Goal: Check status: Check status

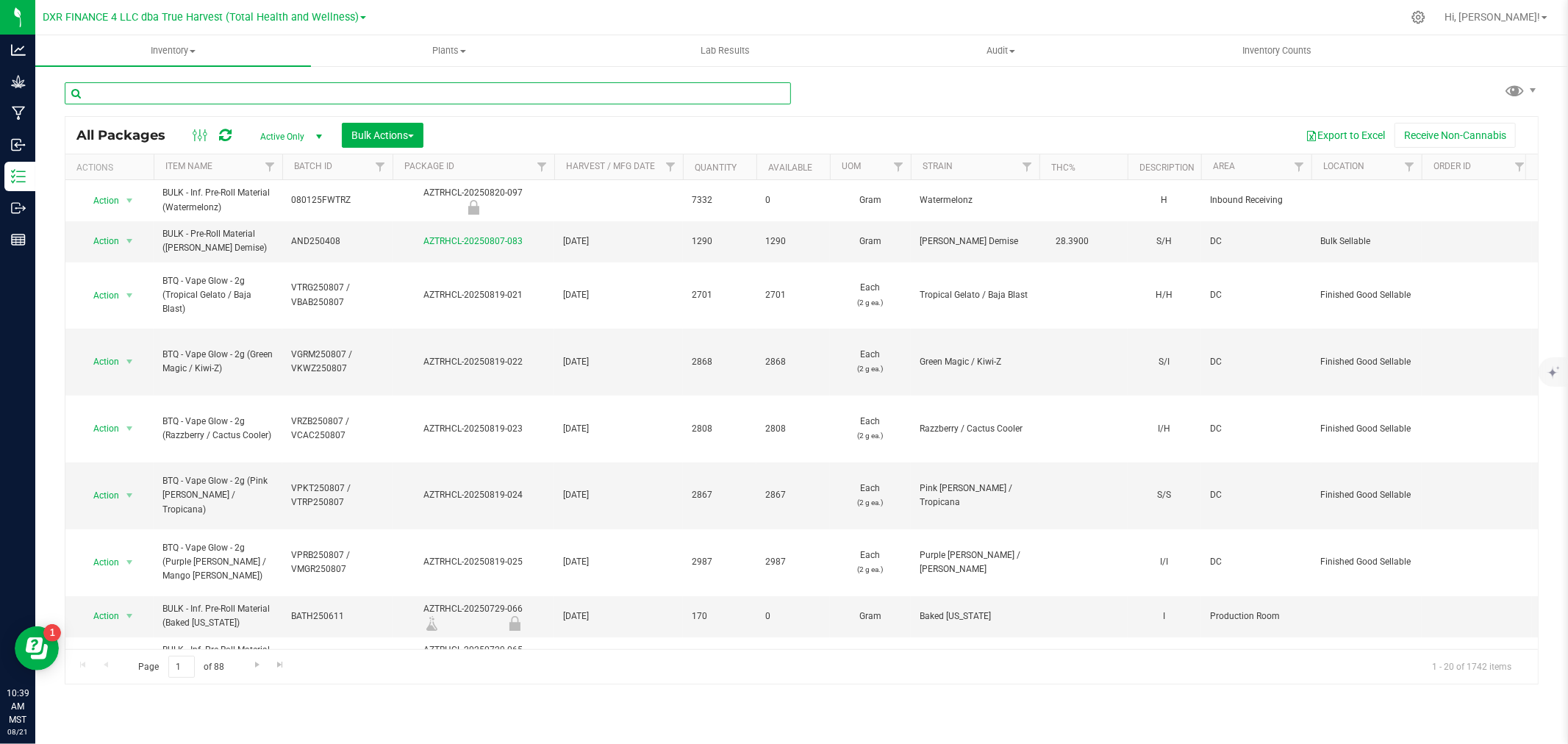
click at [159, 90] on input "text" at bounding box center [427, 93] width 726 height 22
paste input "AZTRHCL-20250305-203"
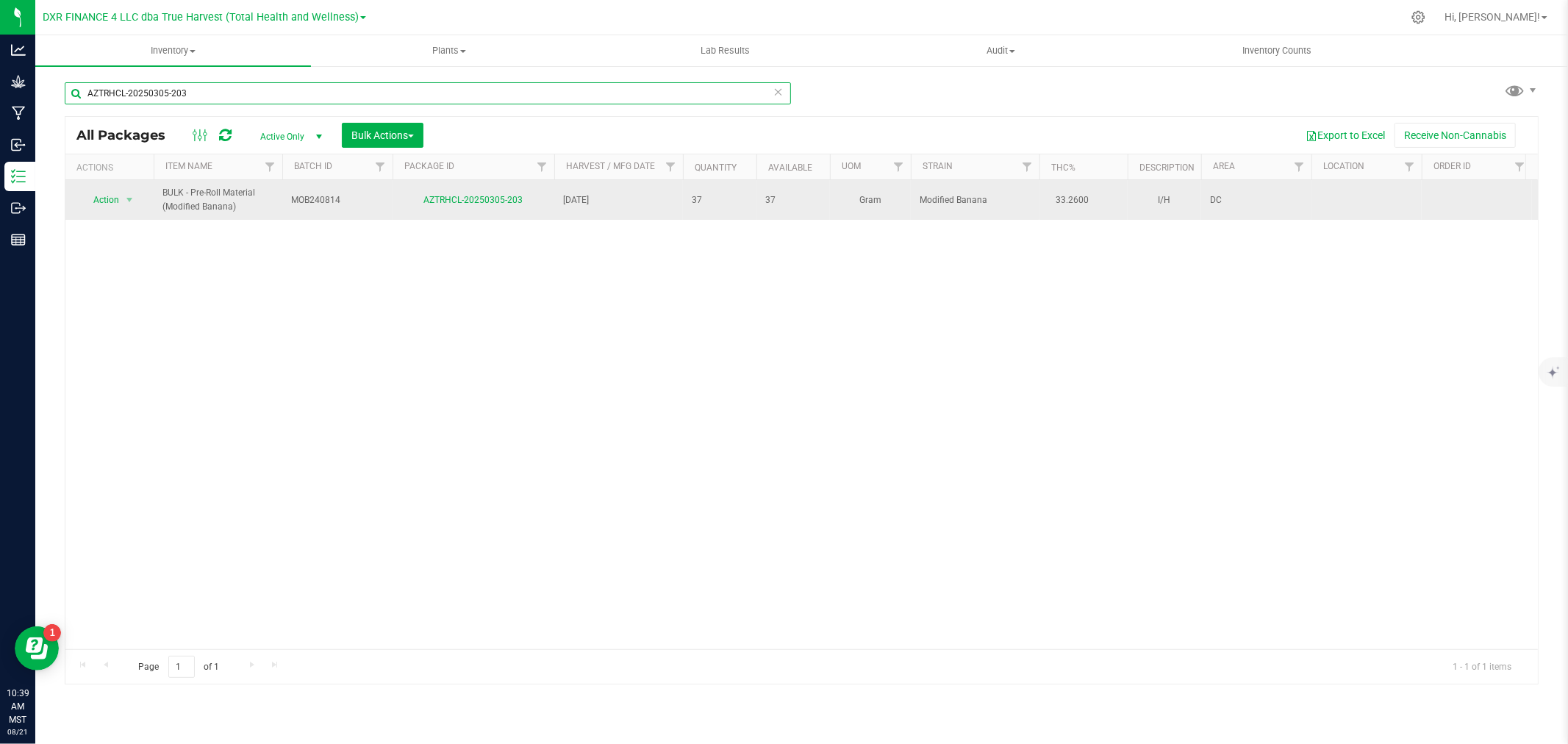
type input "AZTRHCL-20250305-203"
click at [493, 189] on td "AZTRHCL-20250305-203" at bounding box center [473, 200] width 162 height 40
click at [490, 199] on link "AZTRHCL-20250305-203" at bounding box center [474, 200] width 99 height 11
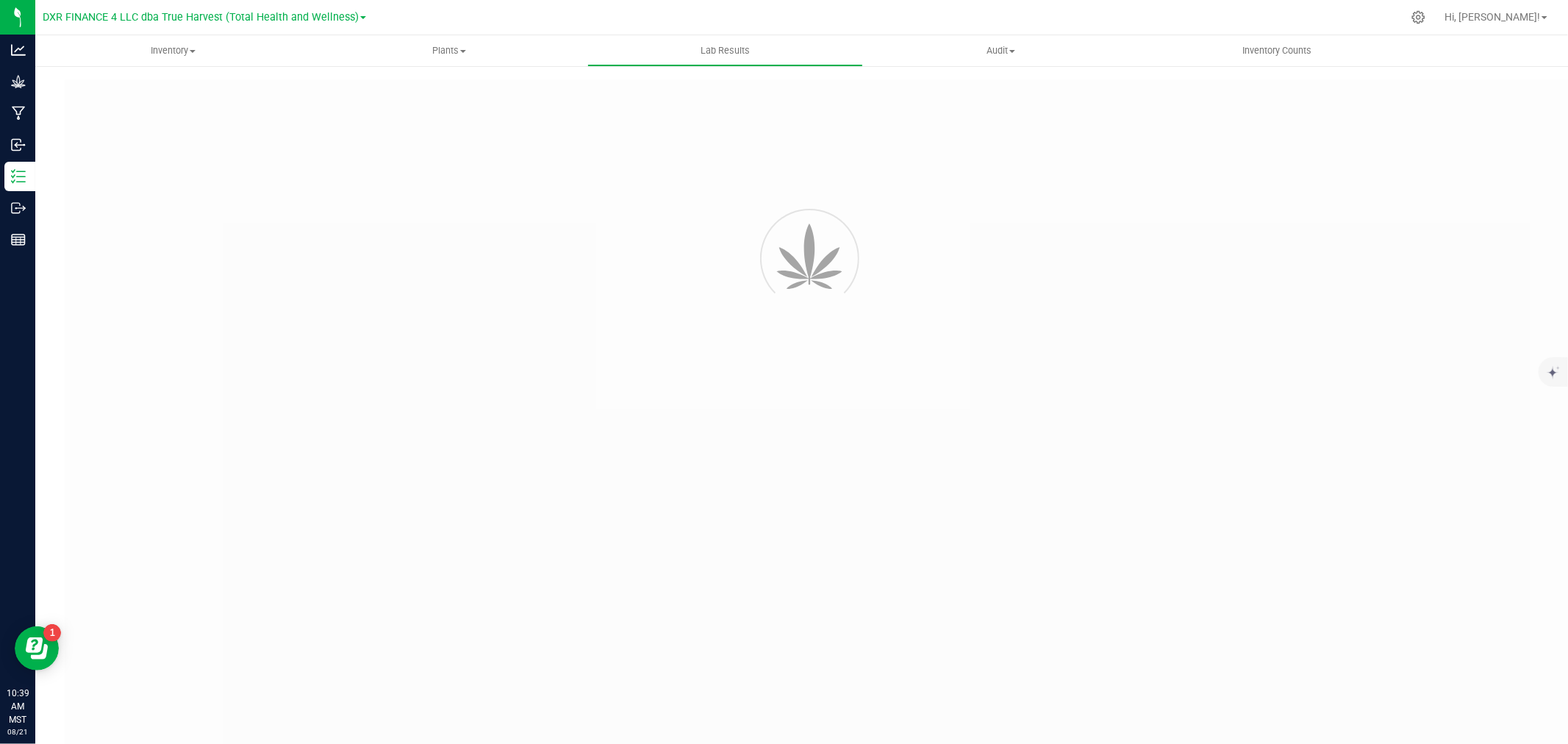
type input "AZTRHCL-20241004-045"
type input "TE40924006-006"
type input "AZTRHCL-20241004-045"
type input "[DATE] 10:50 AM"
type input "[DATE]"
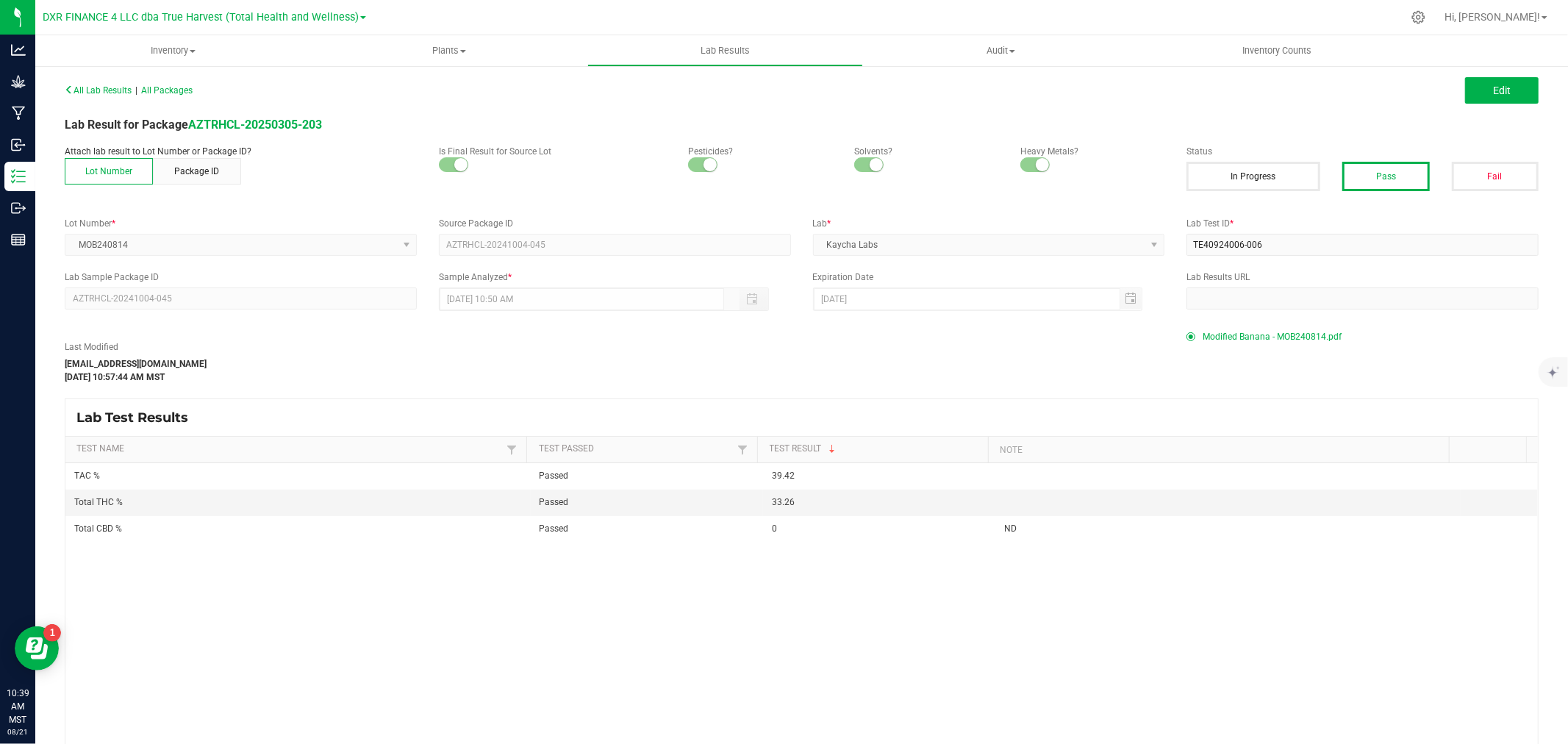
click at [1243, 338] on span "Modified Banana - MOB240814.pdf" at bounding box center [1272, 336] width 139 height 22
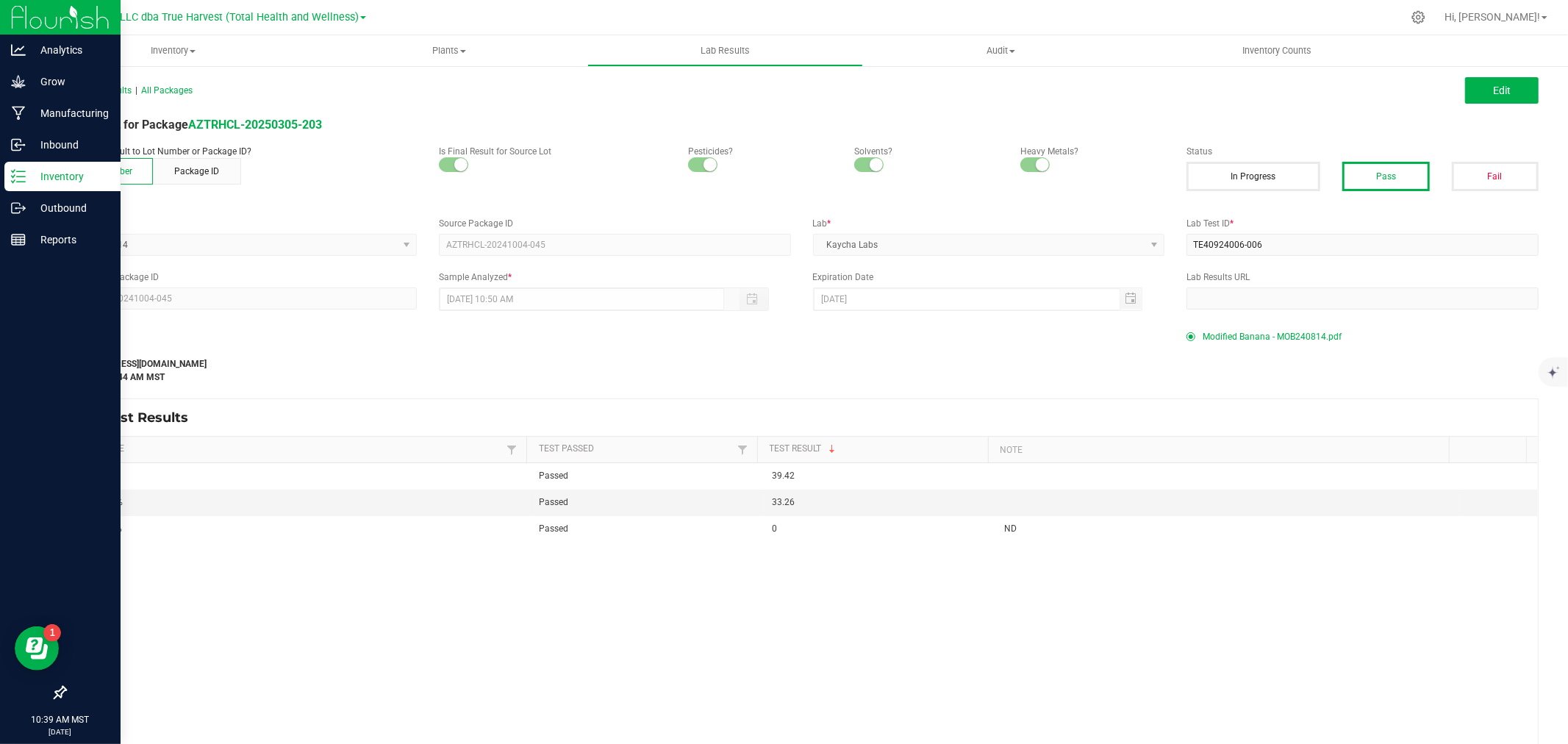
click at [10, 186] on div "Inventory" at bounding box center [62, 176] width 116 height 29
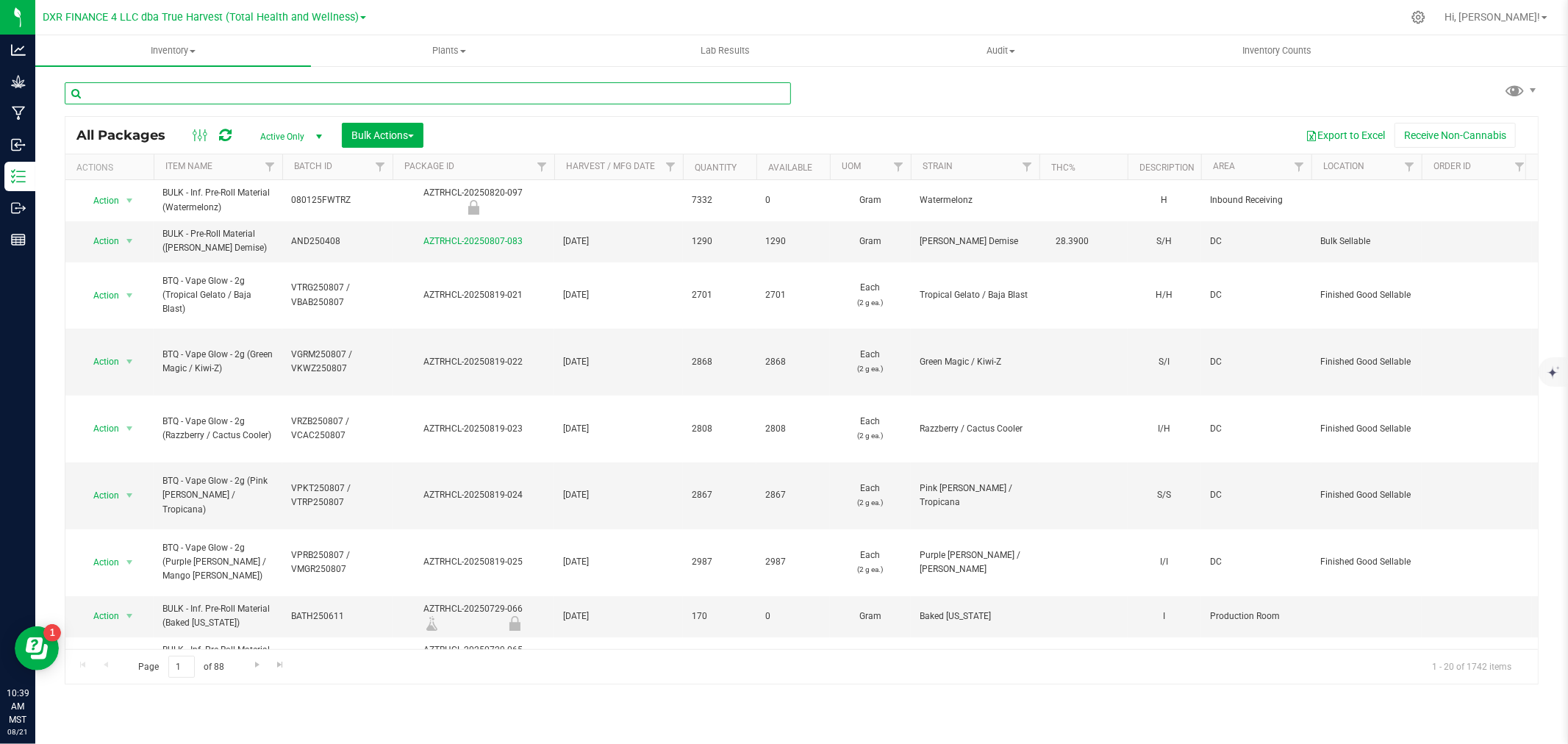
click at [221, 94] on input "text" at bounding box center [427, 93] width 726 height 22
paste input "AZTRHCL-20250327-115"
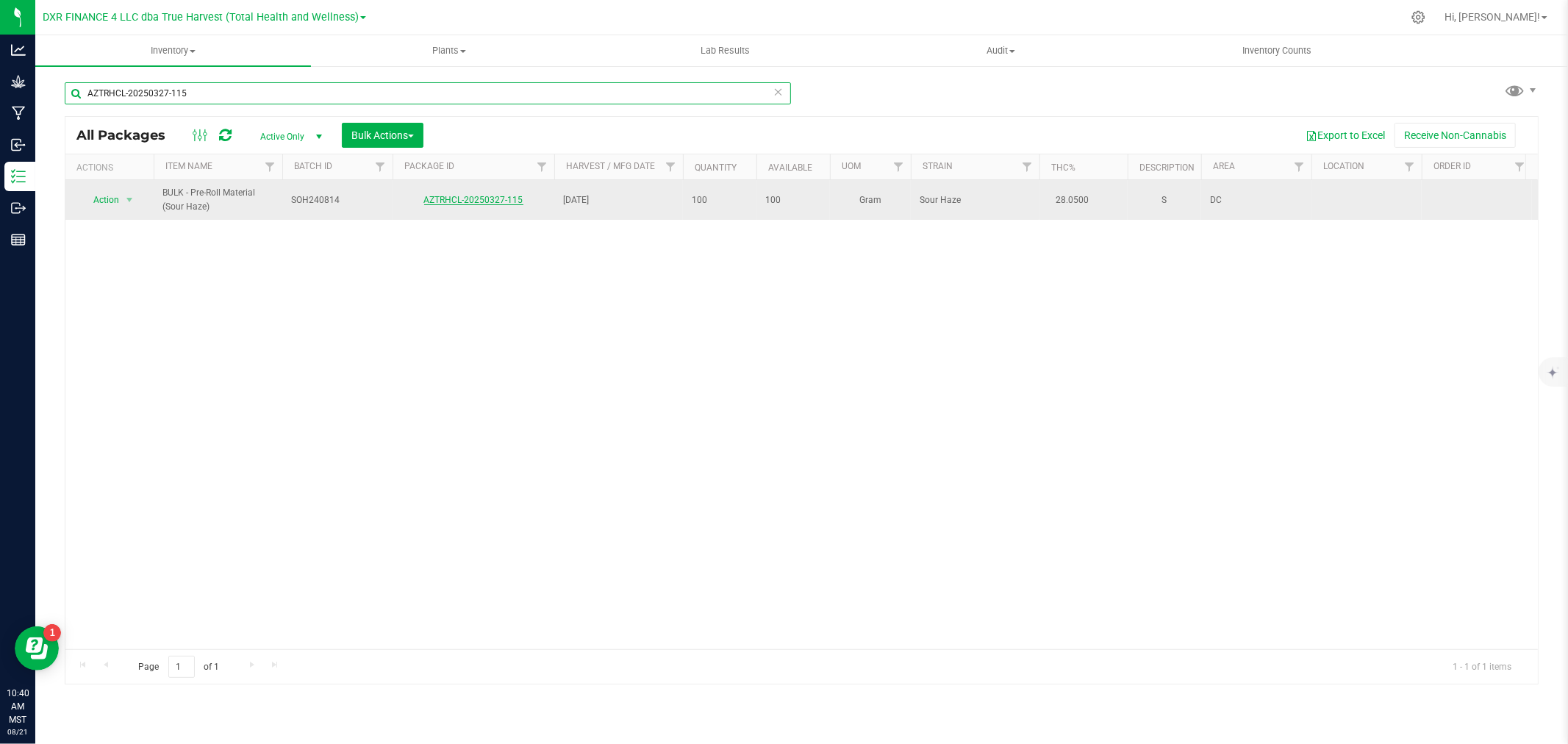
type input "AZTRHCL-20250327-115"
click at [491, 196] on link "AZTRHCL-20250327-115" at bounding box center [474, 200] width 99 height 11
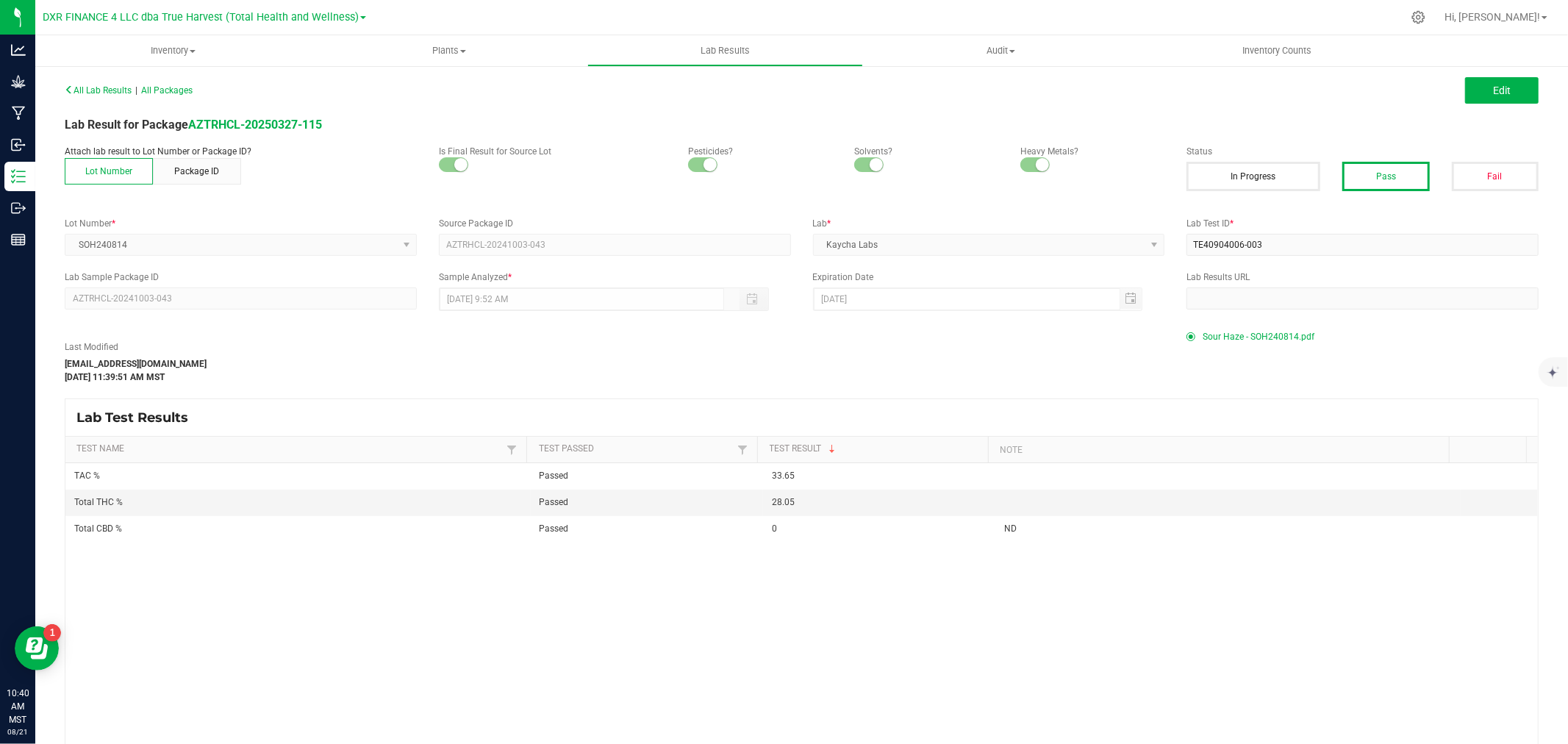
click at [1252, 332] on span "Sour Haze - SOH240814.pdf" at bounding box center [1258, 336] width 111 height 22
